Goal: Contribute content: Add original content to the website for others to see

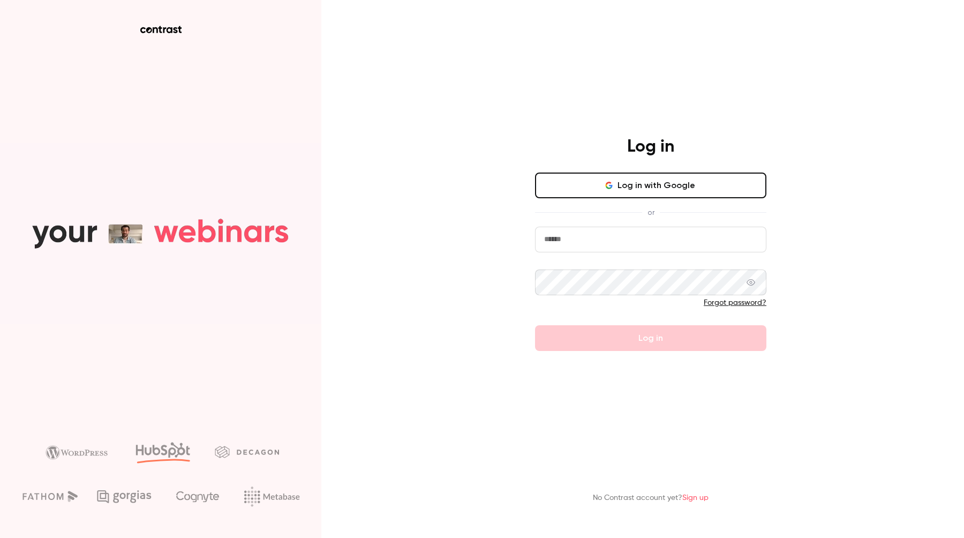
click at [636, 171] on div "Log in Log in with Google or Forgot password? Log in" at bounding box center [651, 243] width 279 height 215
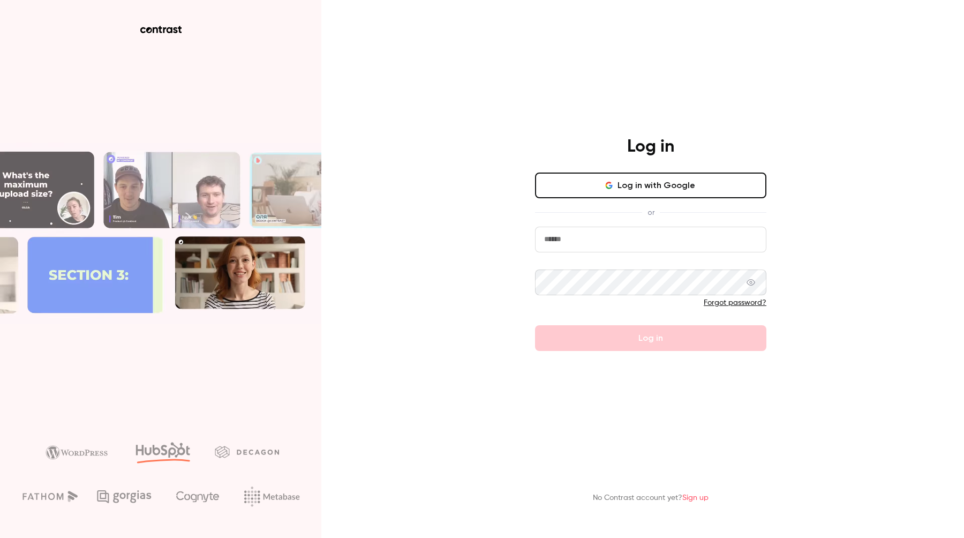
click at [635, 174] on button "Log in with Google" at bounding box center [650, 186] width 231 height 26
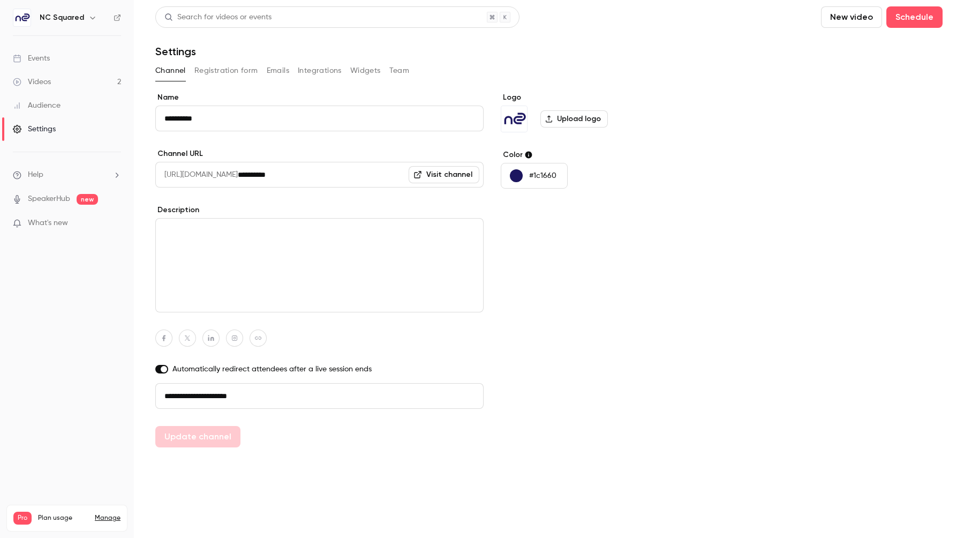
click at [86, 84] on link "Videos 2" at bounding box center [67, 82] width 134 height 24
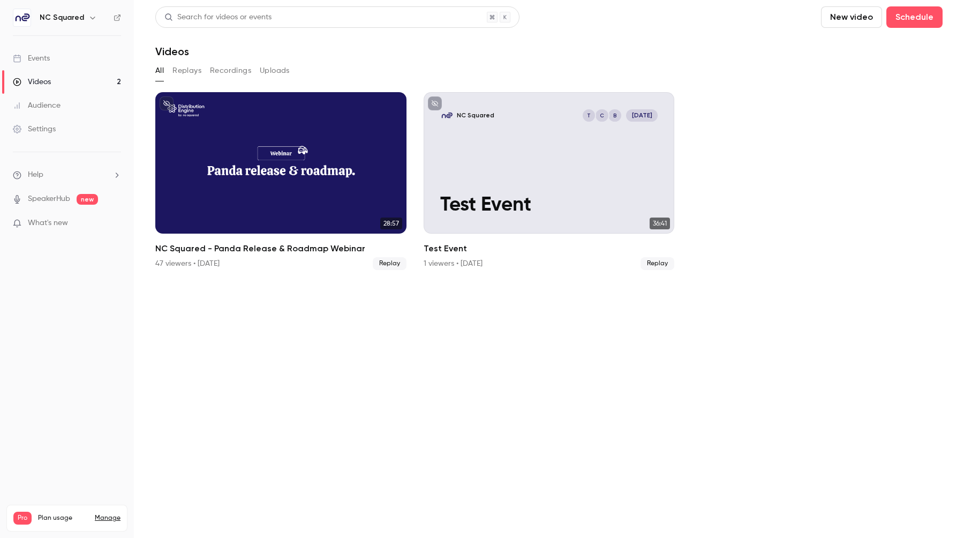
click at [60, 216] on ul "Help SpeakerHub new What's new" at bounding box center [67, 200] width 134 height 96
click at [60, 218] on span "What's new" at bounding box center [48, 223] width 40 height 11
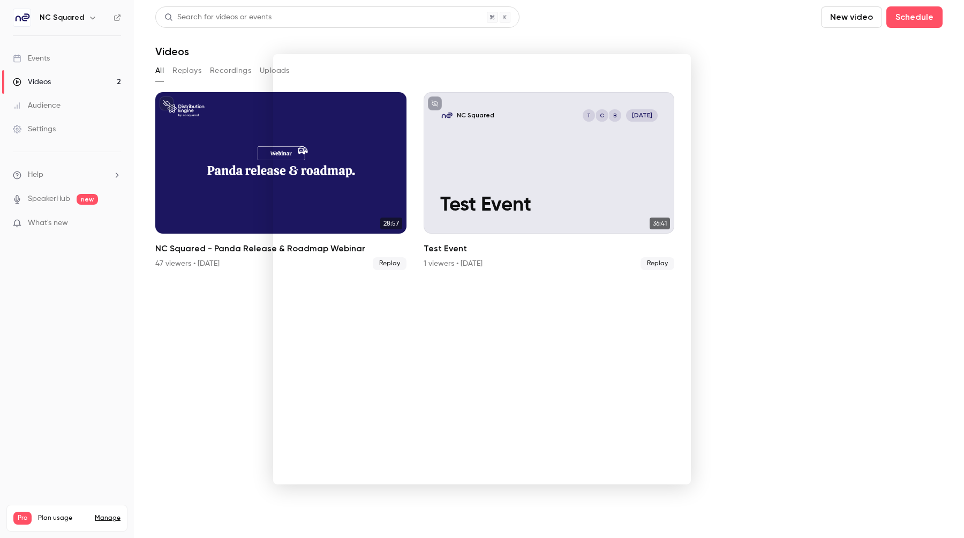
drag, startPoint x: 842, startPoint y: 169, endPoint x: 848, endPoint y: 168, distance: 5.4
click at [843, 169] on div at bounding box center [482, 269] width 964 height 538
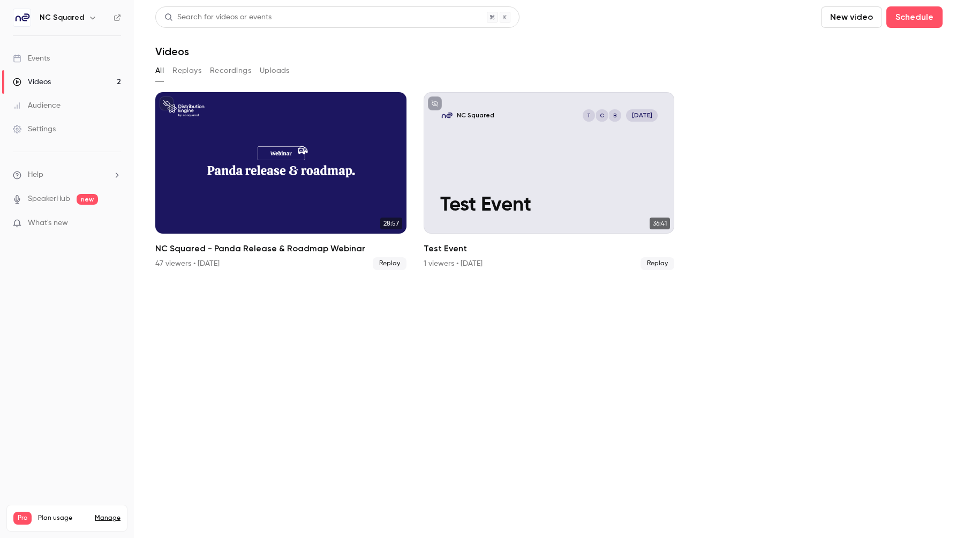
click at [858, 23] on button "New video" at bounding box center [851, 16] width 61 height 21
click at [860, 44] on div "Record" at bounding box center [890, 46] width 81 height 11
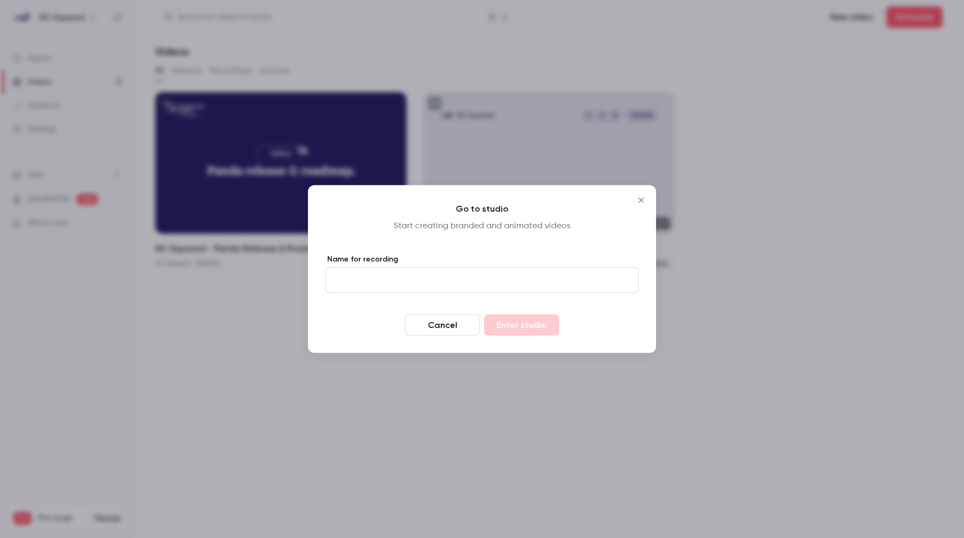
click at [433, 277] on input "Name for recording" at bounding box center [482, 280] width 314 height 26
type input "**********"
click at [492, 317] on button "Enter studio" at bounding box center [521, 324] width 75 height 21
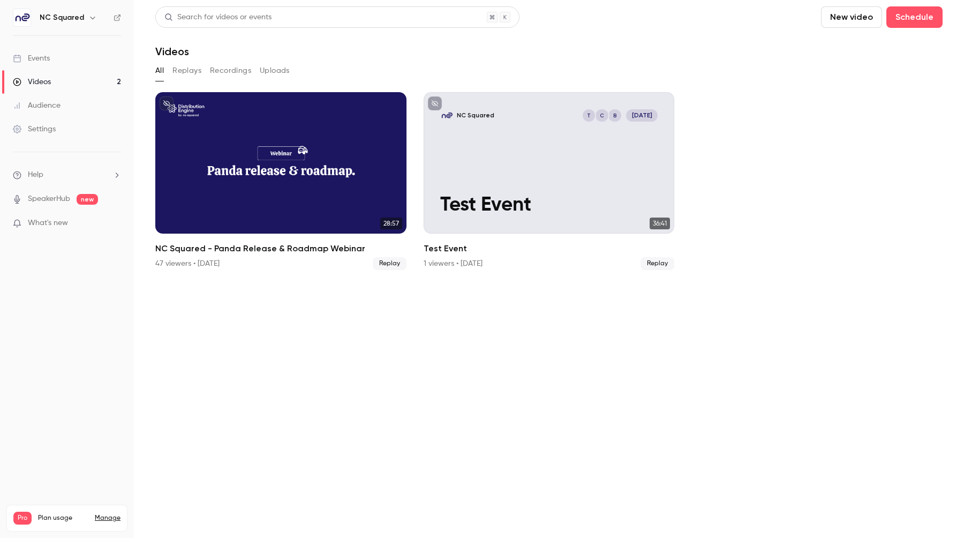
click at [67, 87] on link "Videos 2" at bounding box center [67, 82] width 134 height 24
click at [188, 64] on button "Replays" at bounding box center [187, 70] width 29 height 17
click at [266, 71] on button "Uploads" at bounding box center [275, 70] width 30 height 17
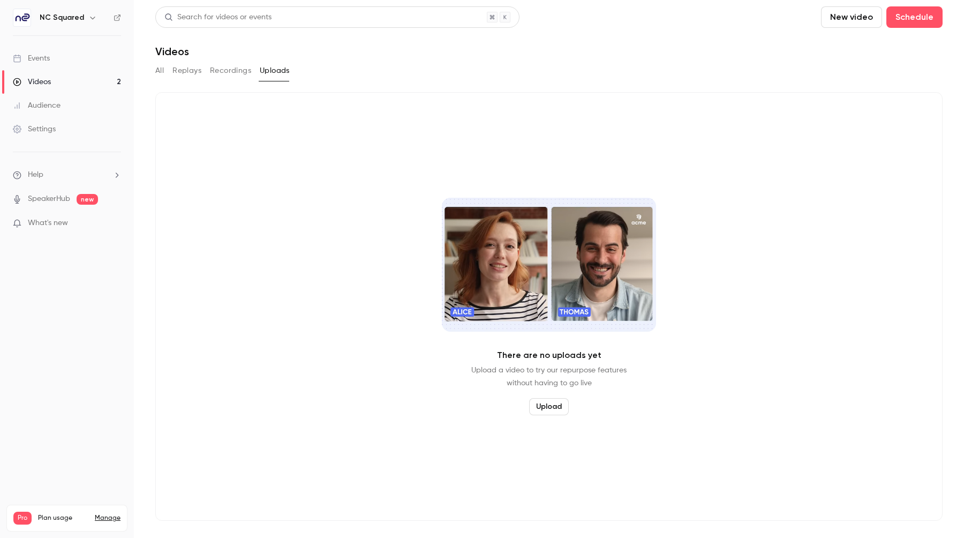
click at [228, 71] on button "Recordings" at bounding box center [230, 70] width 41 height 17
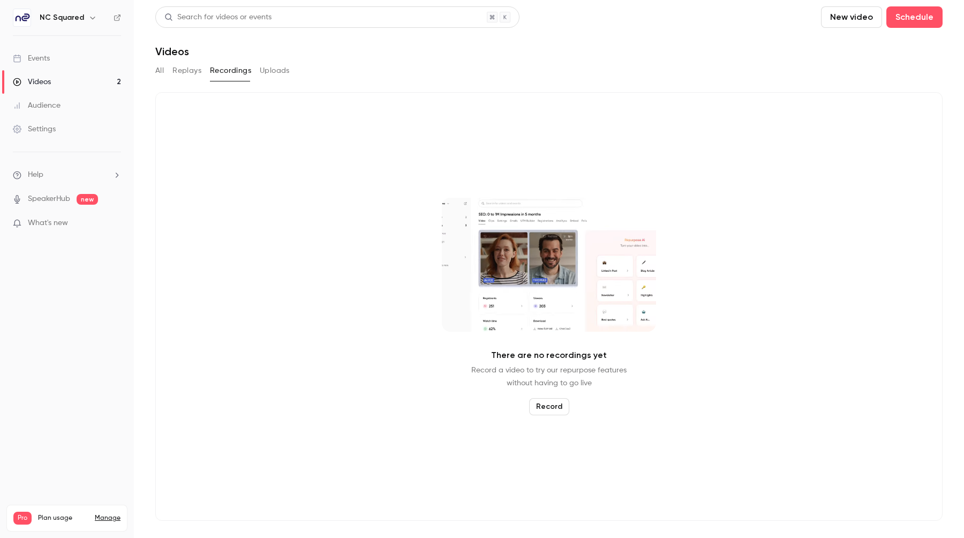
click at [173, 71] on button "Replays" at bounding box center [187, 70] width 29 height 17
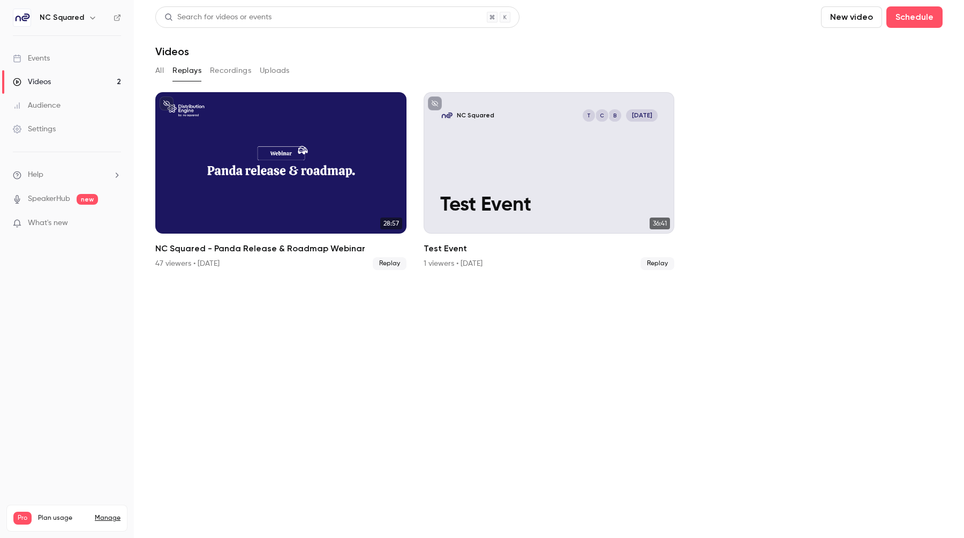
click at [162, 71] on button "All" at bounding box center [159, 70] width 9 height 17
click at [77, 49] on link "Events" at bounding box center [67, 59] width 134 height 24
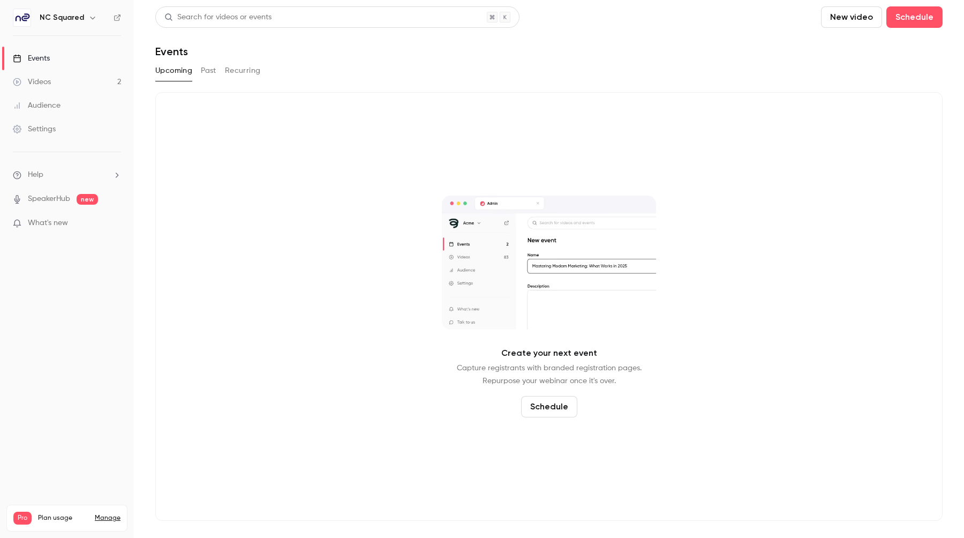
click at [207, 77] on button "Past" at bounding box center [209, 70] width 16 height 17
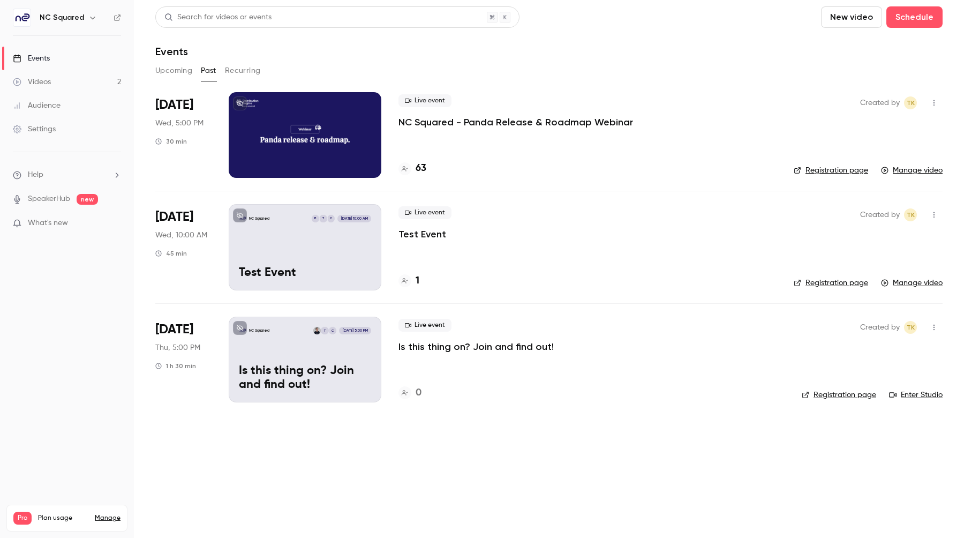
click at [238, 72] on button "Recurring" at bounding box center [243, 70] width 36 height 17
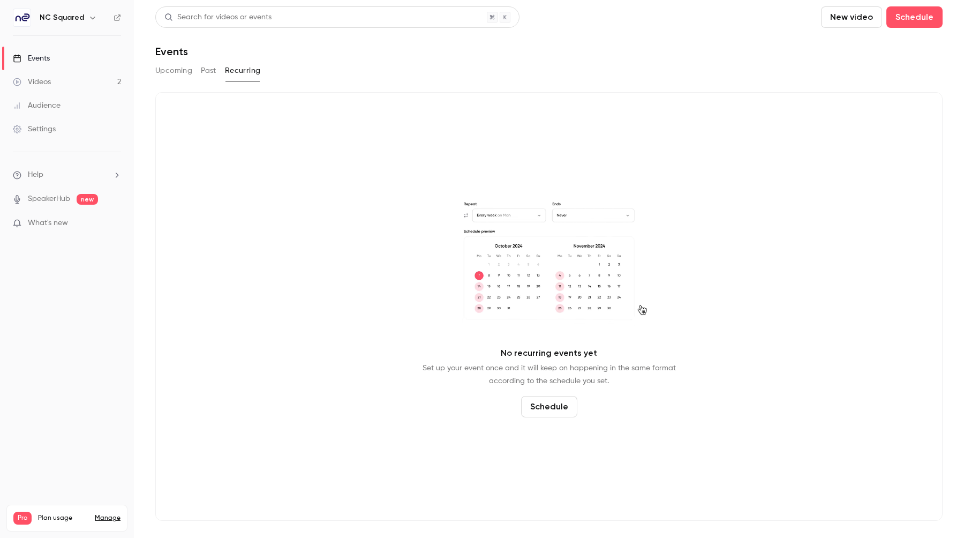
click at [163, 73] on button "Upcoming" at bounding box center [173, 70] width 37 height 17
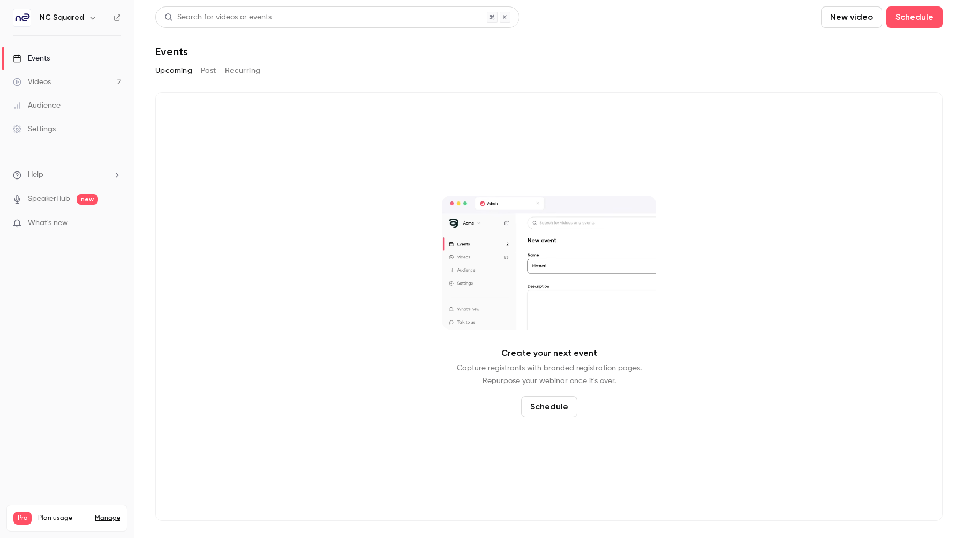
click at [93, 162] on ul "Help SpeakerHub new What's new" at bounding box center [67, 200] width 134 height 96
click at [93, 166] on ul "Help SpeakerHub new What's new" at bounding box center [67, 200] width 134 height 96
click at [91, 170] on li "Help" at bounding box center [67, 174] width 108 height 11
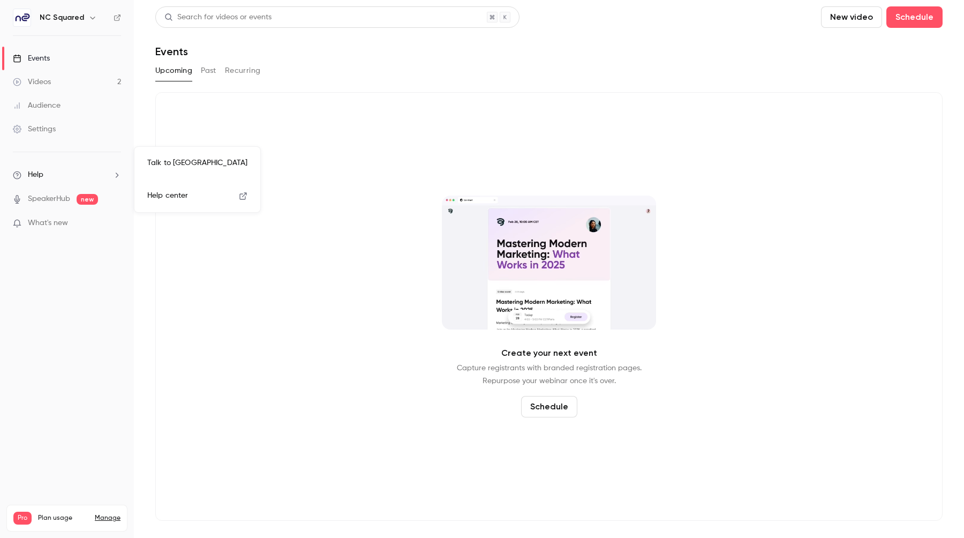
click at [159, 183] on link "Help center" at bounding box center [197, 196] width 117 height 28
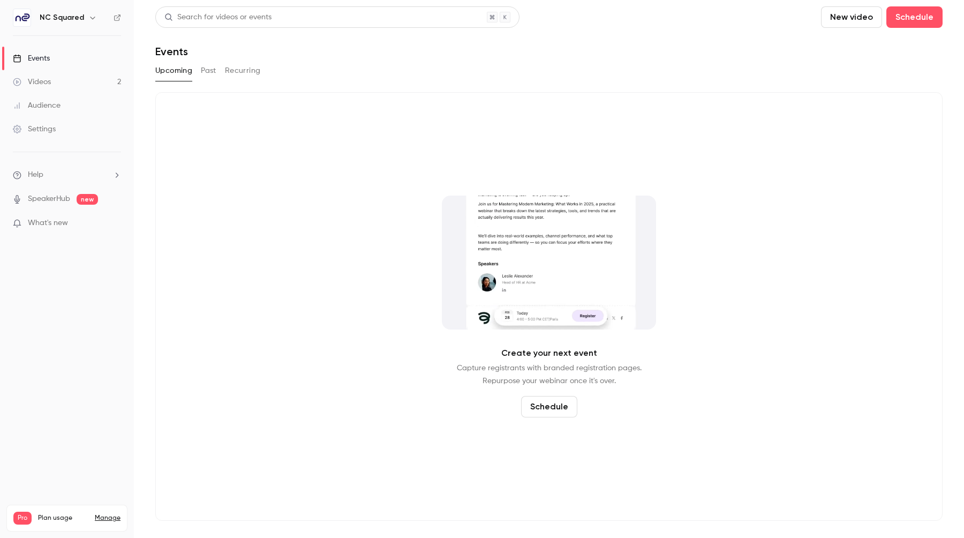
click at [66, 78] on link "Videos 2" at bounding box center [67, 82] width 134 height 24
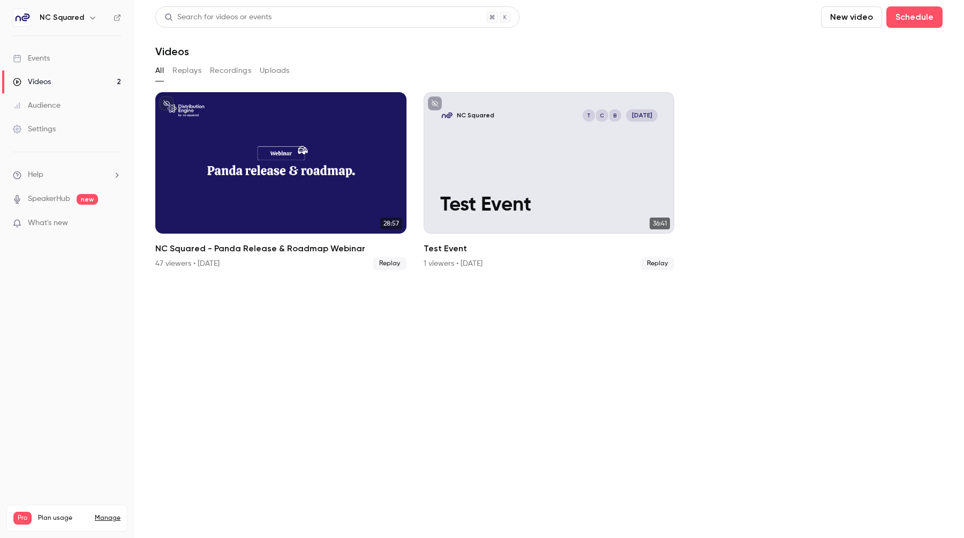
click at [840, 16] on button "New video" at bounding box center [851, 16] width 61 height 21
click at [850, 38] on li "Record" at bounding box center [883, 47] width 116 height 28
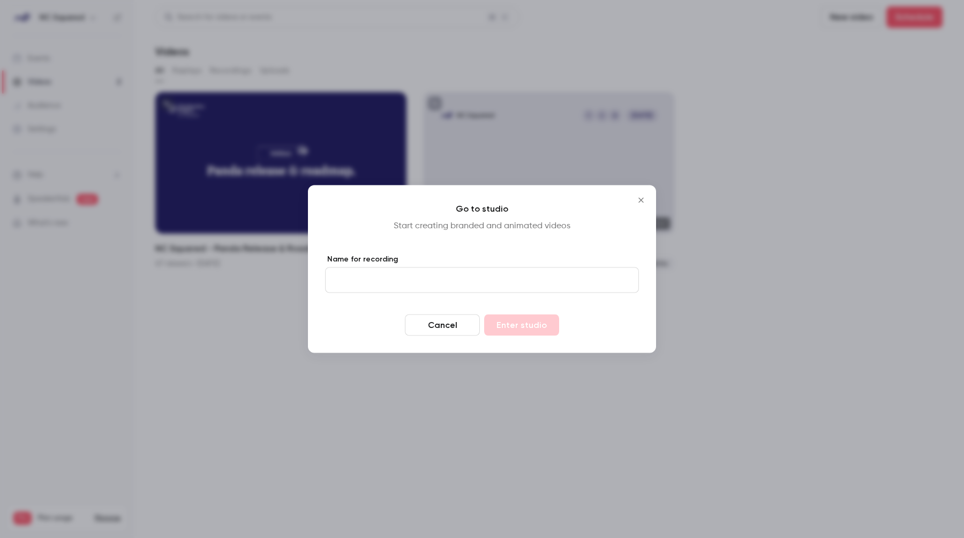
click at [477, 273] on input "Name for recording" at bounding box center [482, 280] width 314 height 26
type input "**********"
click at [530, 320] on button "Enter studio" at bounding box center [521, 324] width 75 height 21
